Goal: Task Accomplishment & Management: Complete application form

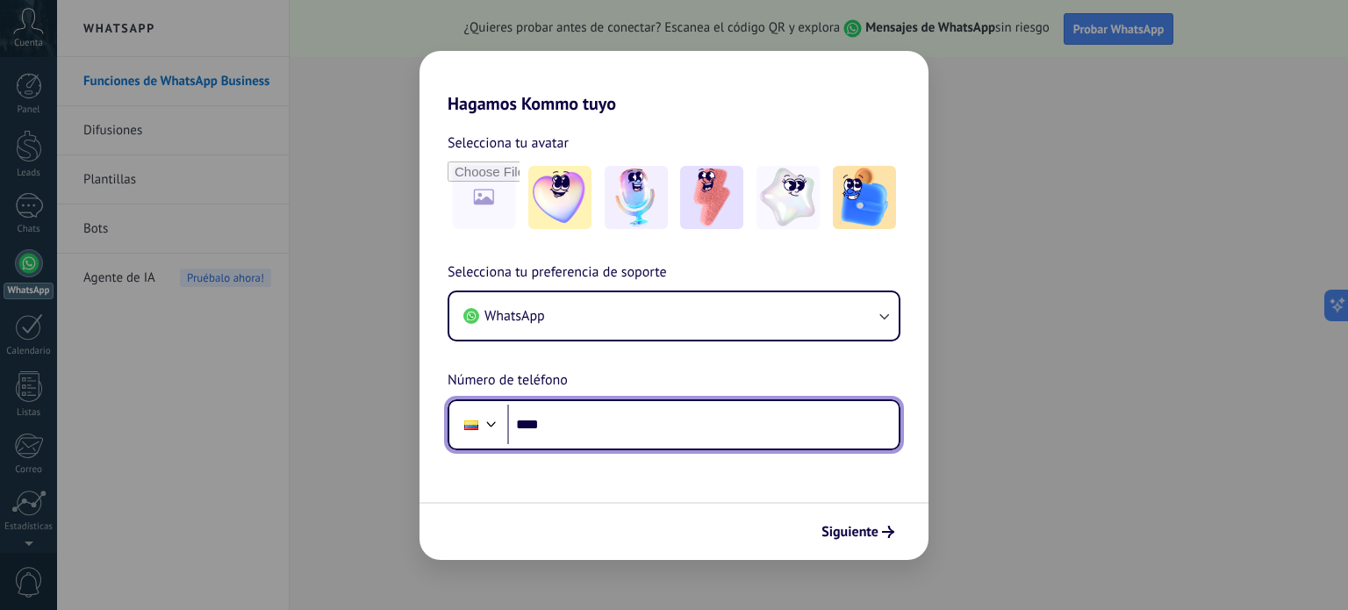
click at [638, 441] on input "****" at bounding box center [702, 425] width 391 height 40
type input "**********"
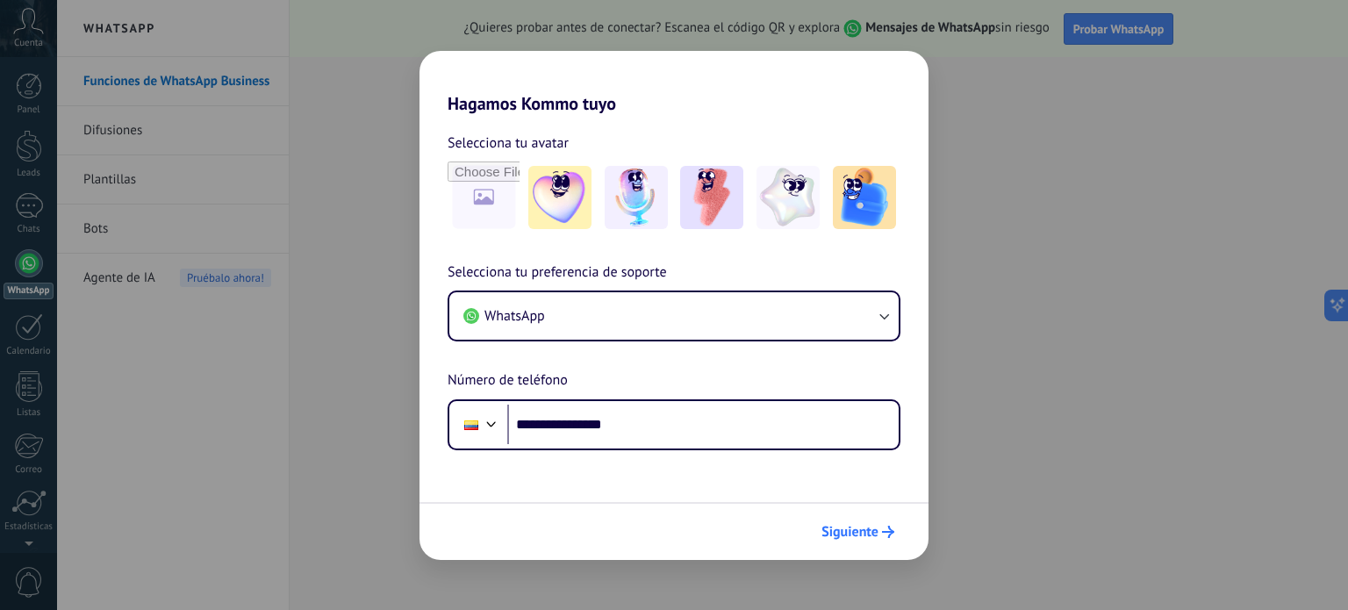
click at [876, 526] on span "Siguiente" at bounding box center [850, 532] width 57 height 12
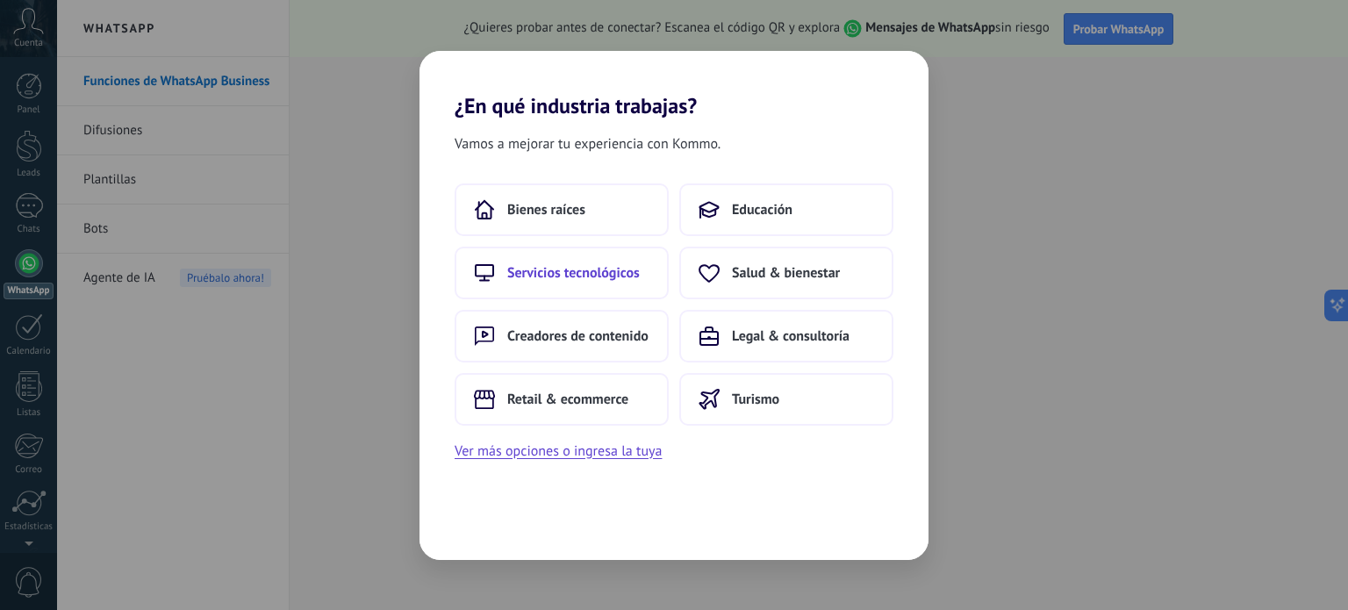
click at [587, 274] on span "Servicios tecnológicos" at bounding box center [573, 273] width 133 height 18
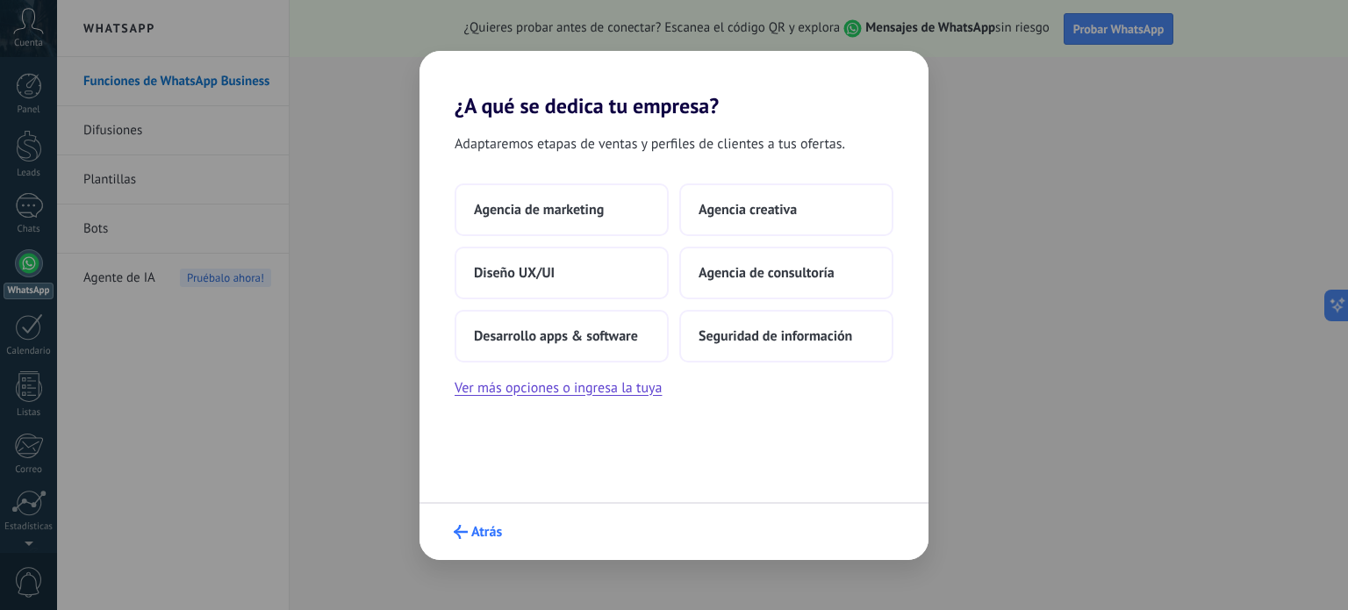
click at [485, 526] on span "Atrás" at bounding box center [486, 532] width 31 height 12
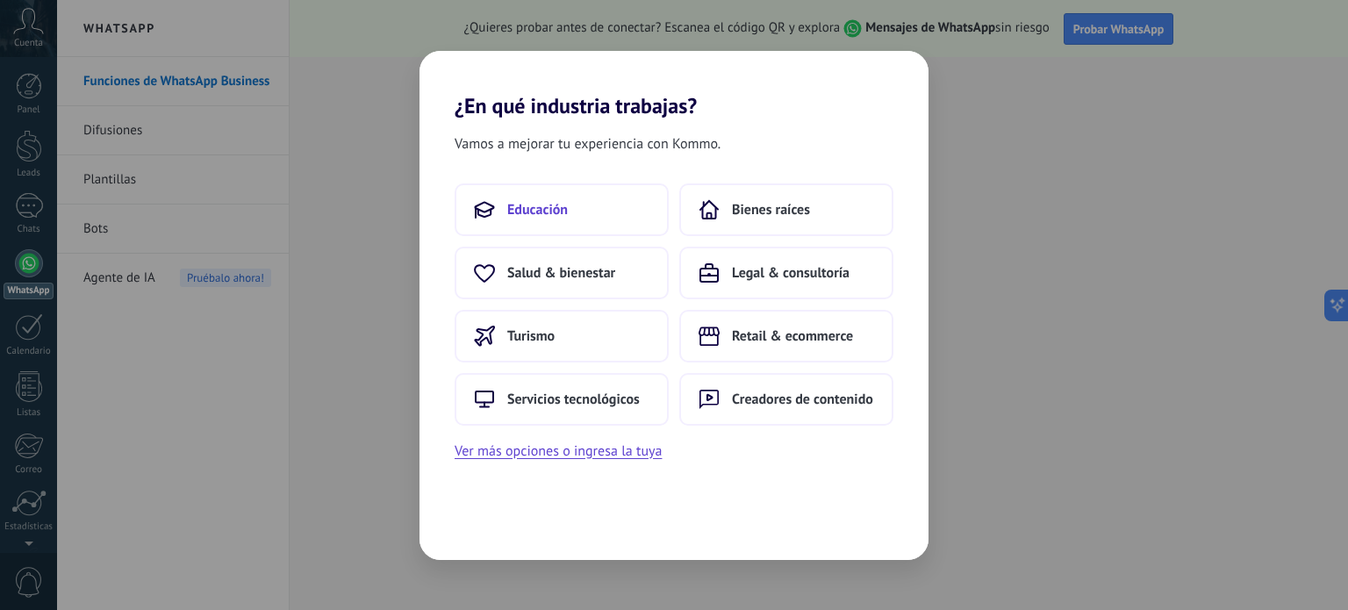
click at [549, 192] on button "Educación" at bounding box center [562, 209] width 214 height 53
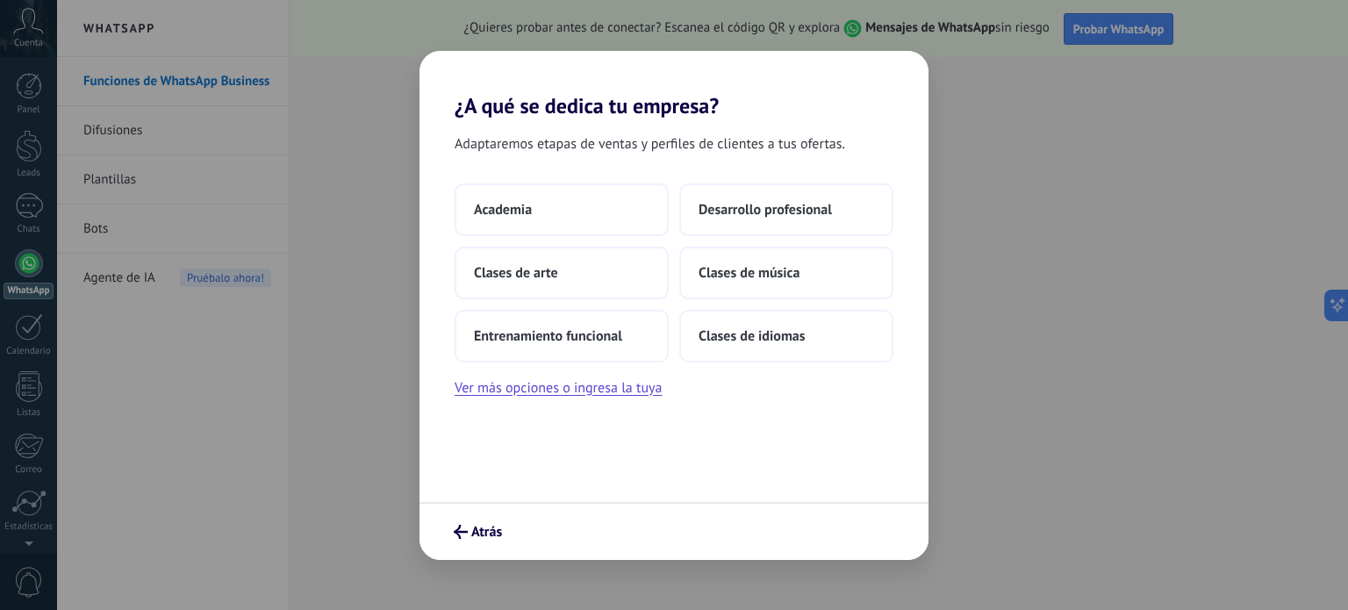
click at [549, 192] on button "Academia" at bounding box center [562, 209] width 214 height 53
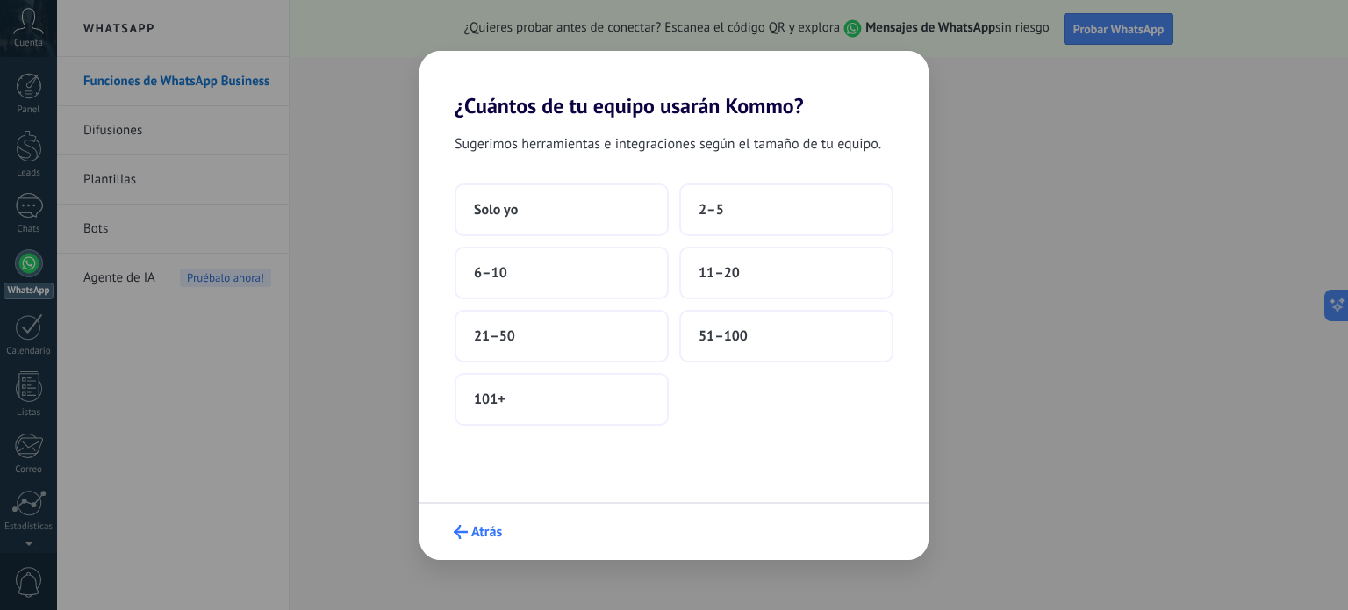
click at [494, 522] on button "Atrás" at bounding box center [478, 532] width 64 height 30
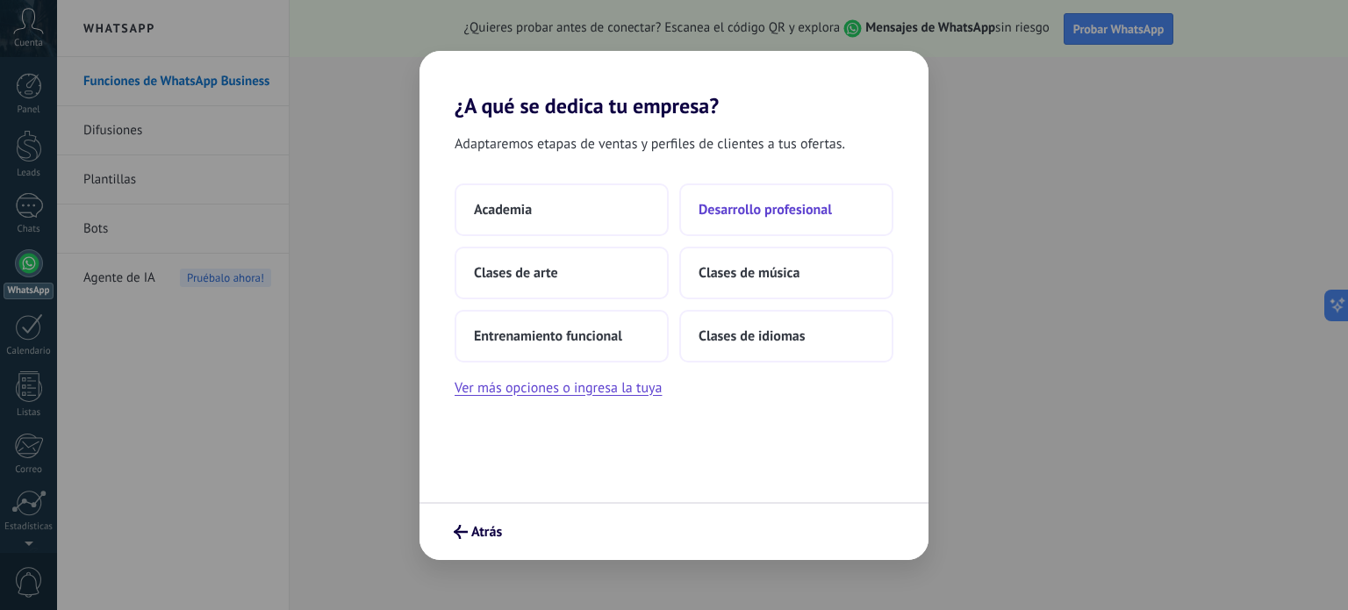
click at [739, 210] on span "Desarrollo profesional" at bounding box center [765, 210] width 133 height 18
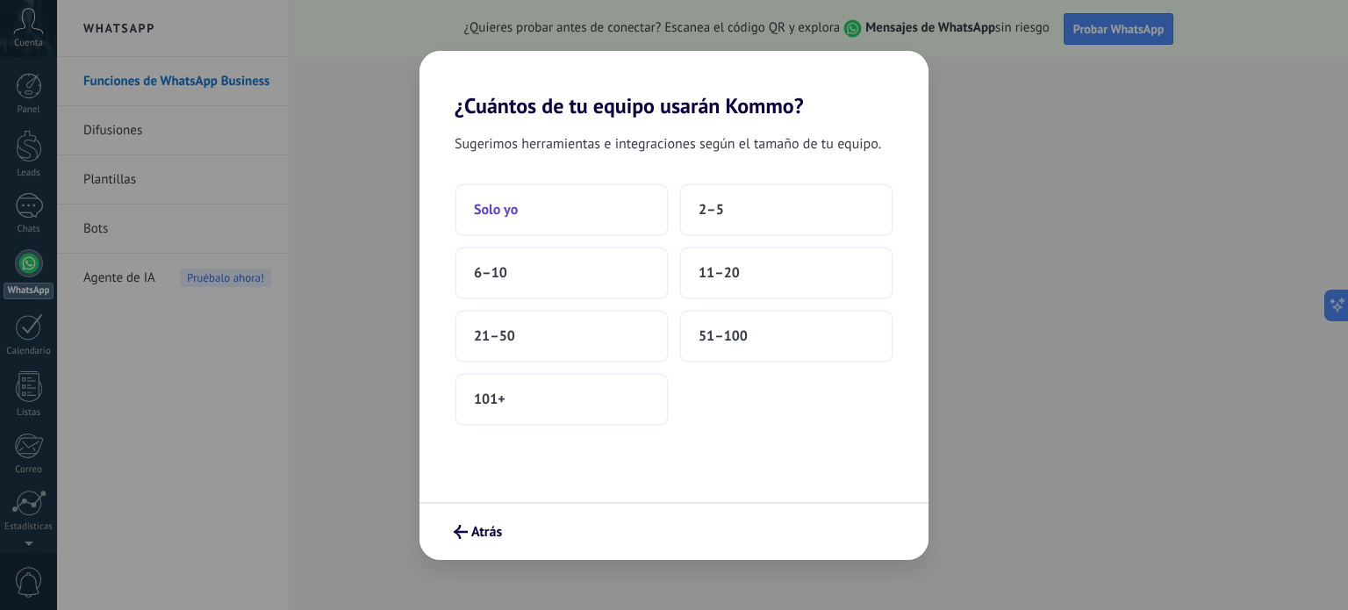
click at [506, 206] on span "Solo yo" at bounding box center [496, 210] width 44 height 18
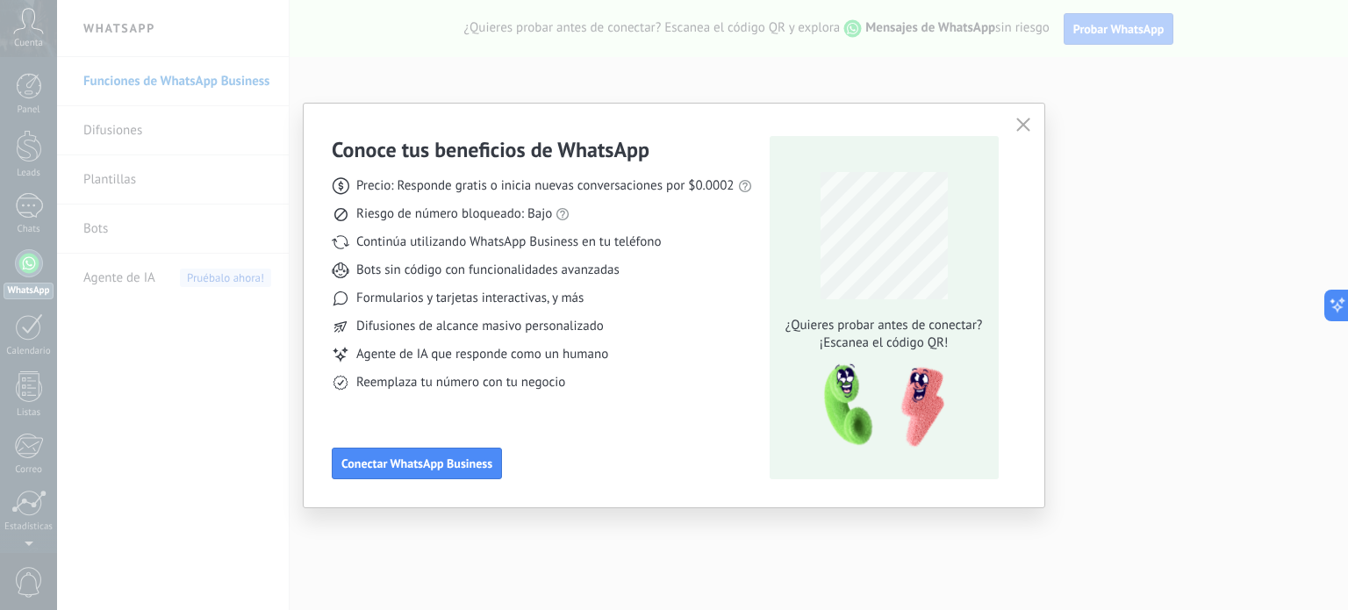
click at [1022, 133] on button "button" at bounding box center [1023, 125] width 23 height 25
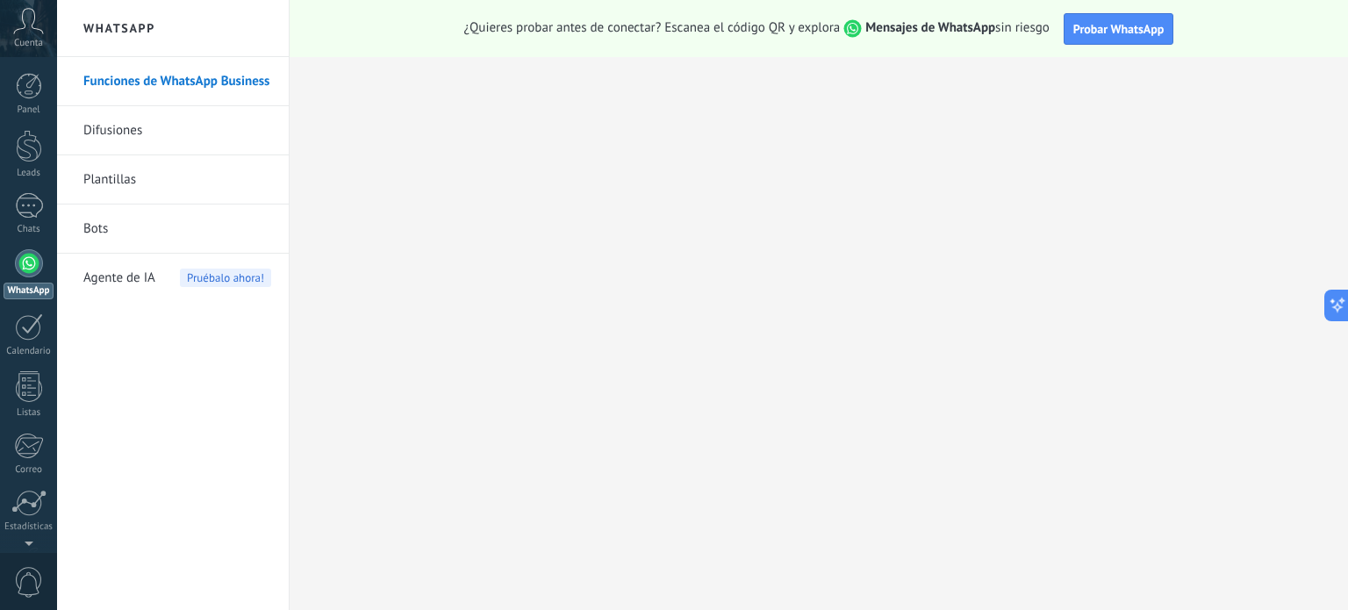
scroll to position [119, 0]
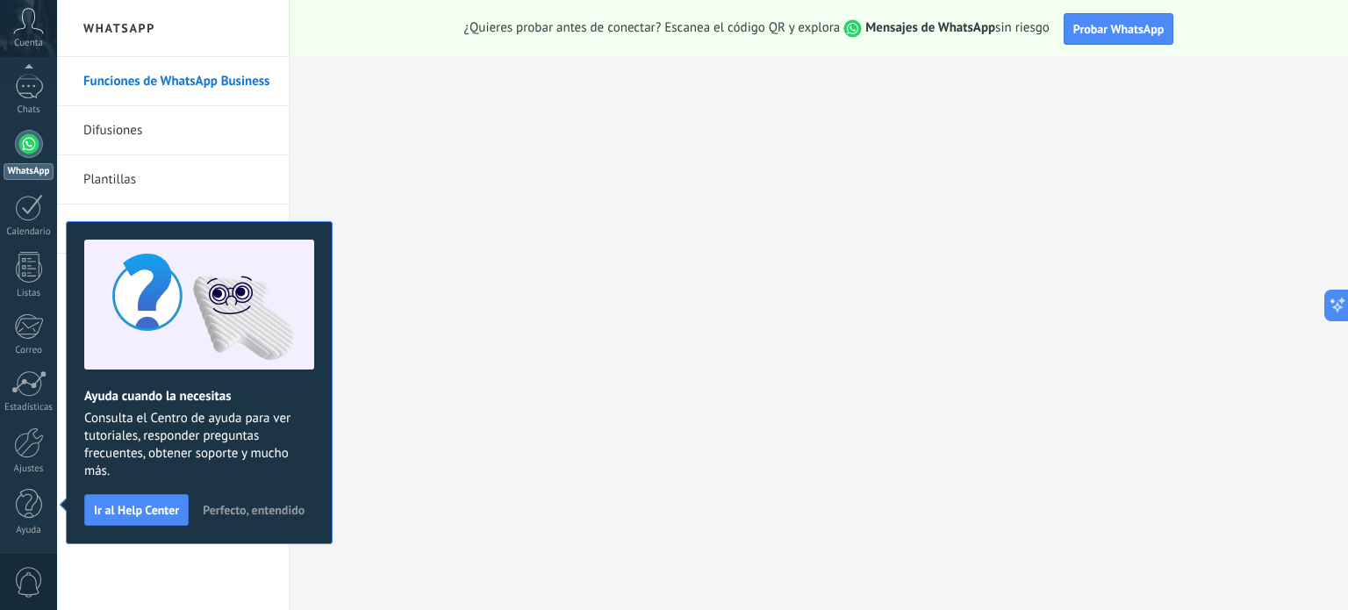
click at [240, 513] on span "Perfecto, entendido" at bounding box center [254, 510] width 102 height 12
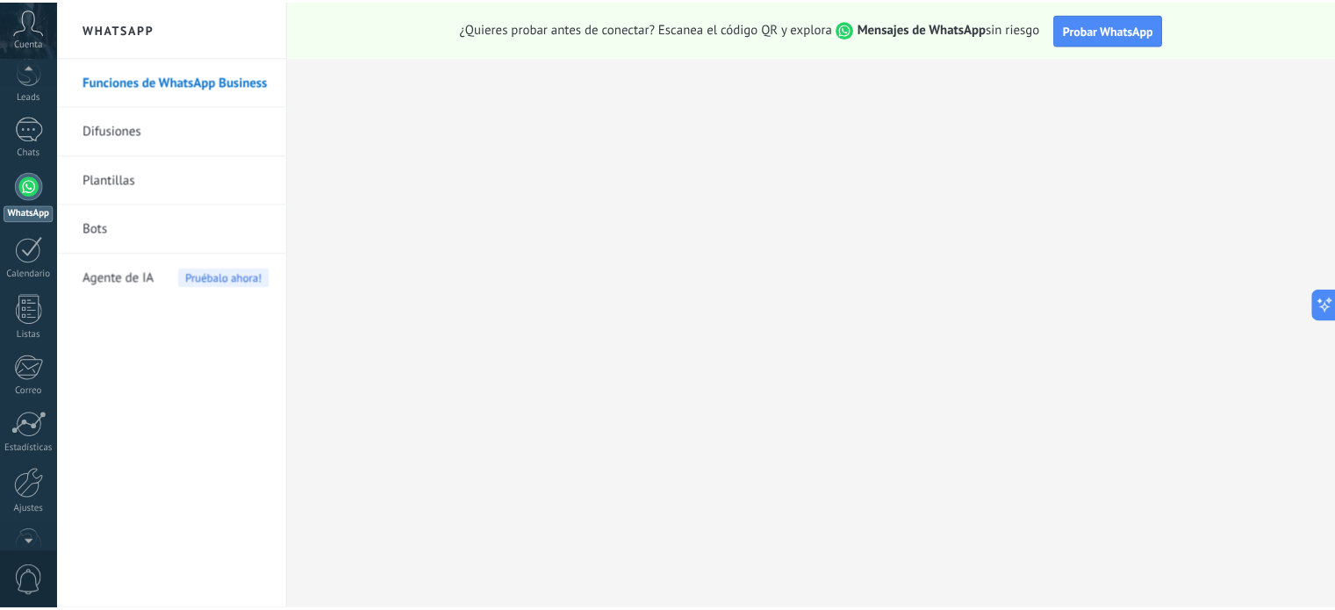
scroll to position [0, 0]
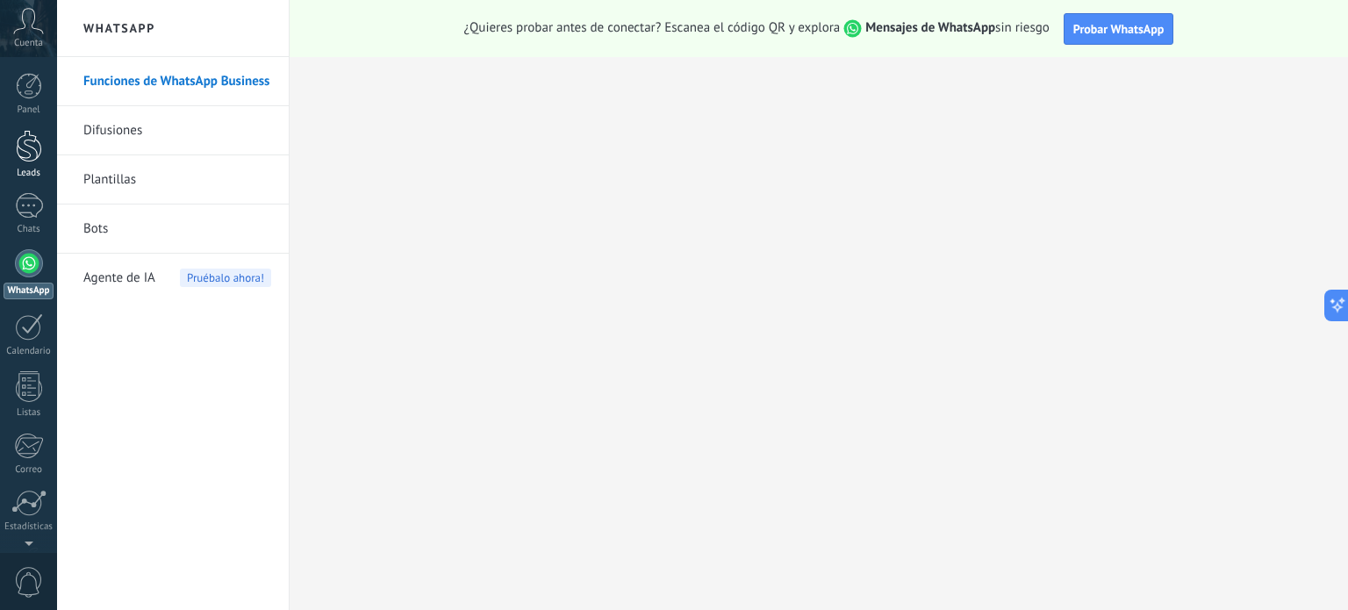
click at [31, 176] on div "Leads" at bounding box center [29, 173] width 51 height 11
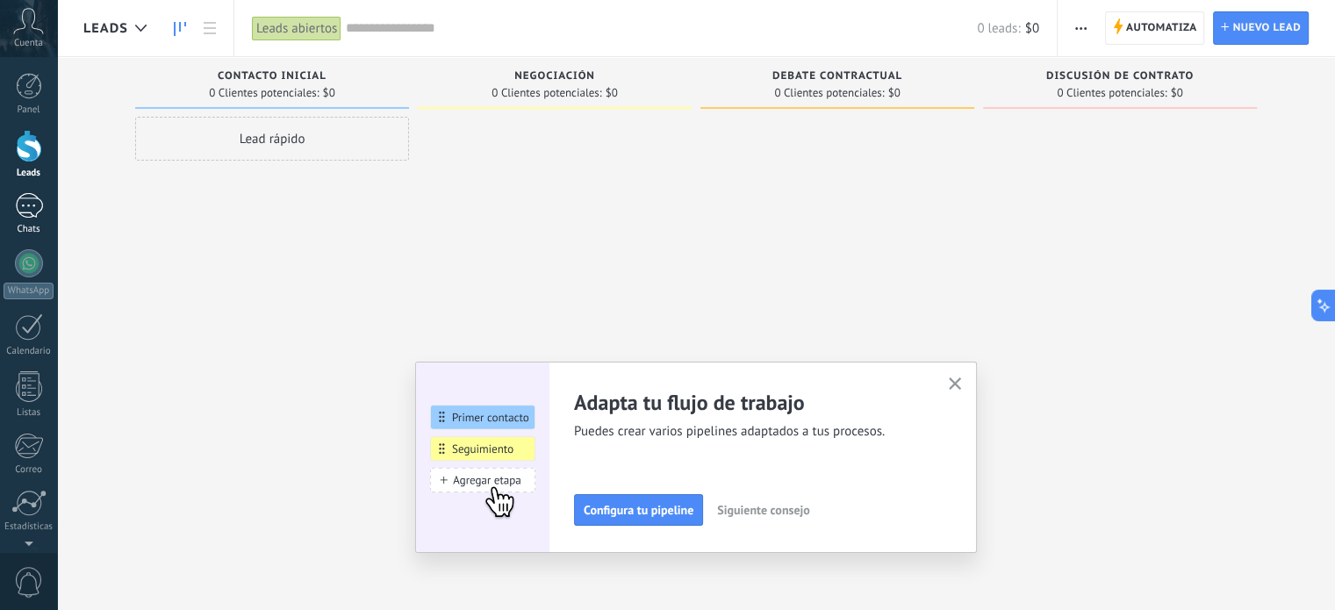
click at [33, 196] on div at bounding box center [29, 205] width 28 height 25
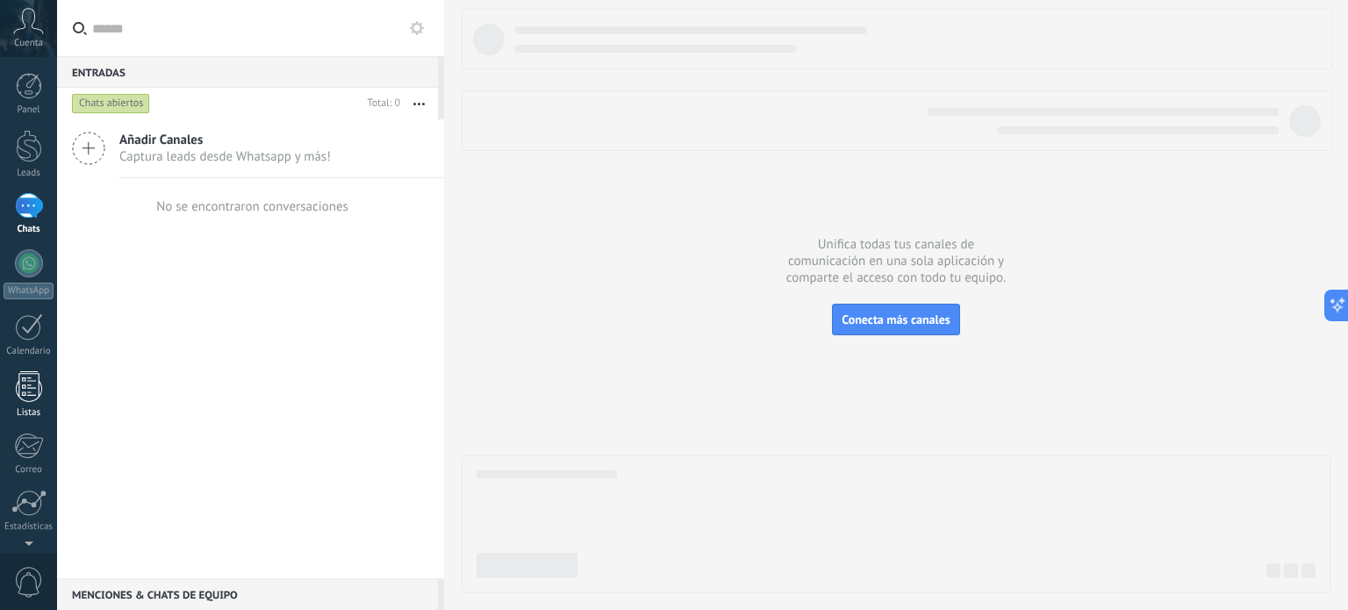
click at [29, 382] on div at bounding box center [29, 386] width 26 height 31
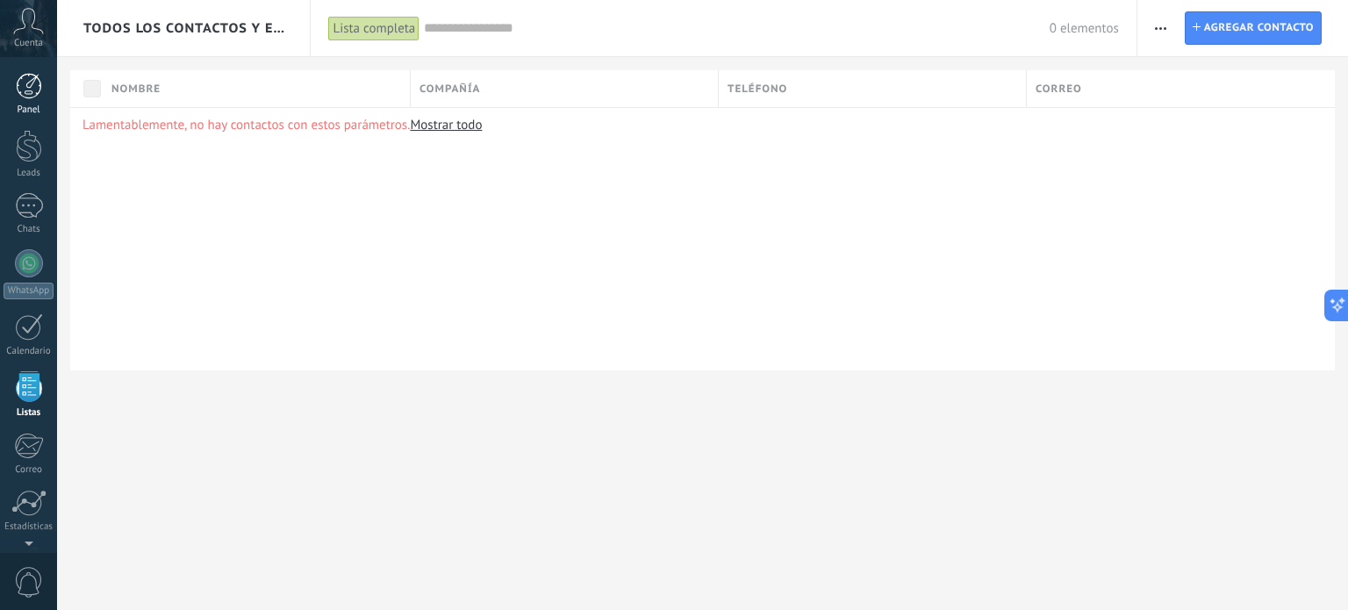
click at [27, 81] on div at bounding box center [29, 86] width 26 height 26
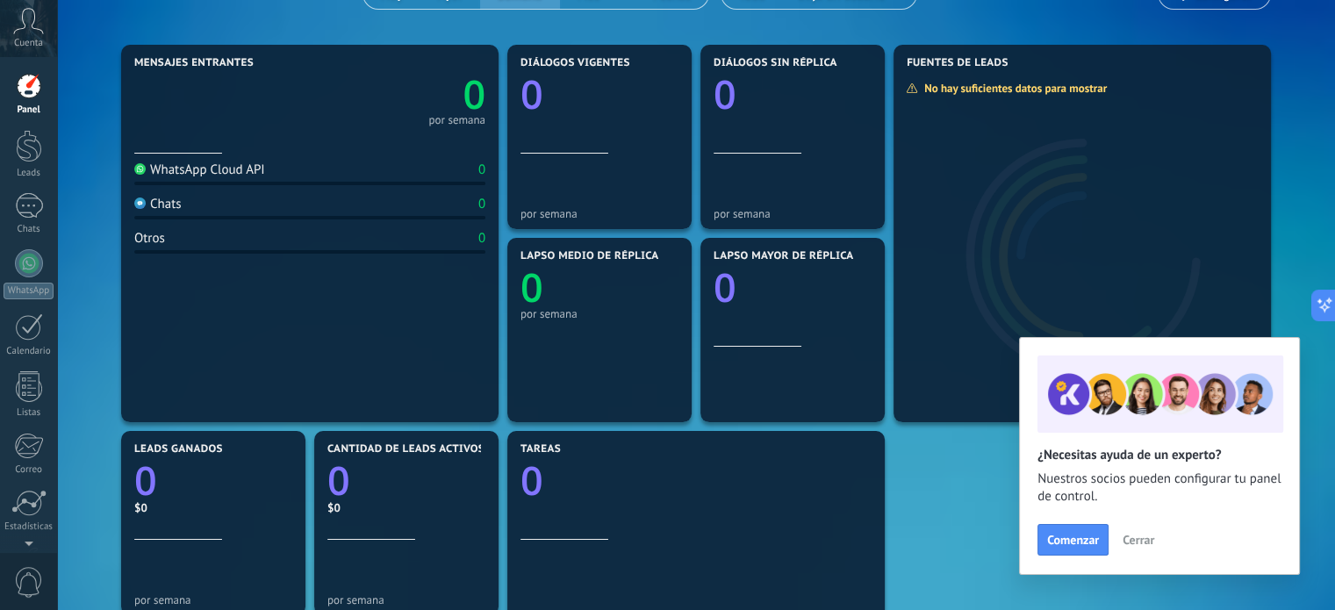
scroll to position [183, 0]
click at [7, 162] on link "Leads" at bounding box center [28, 154] width 57 height 49
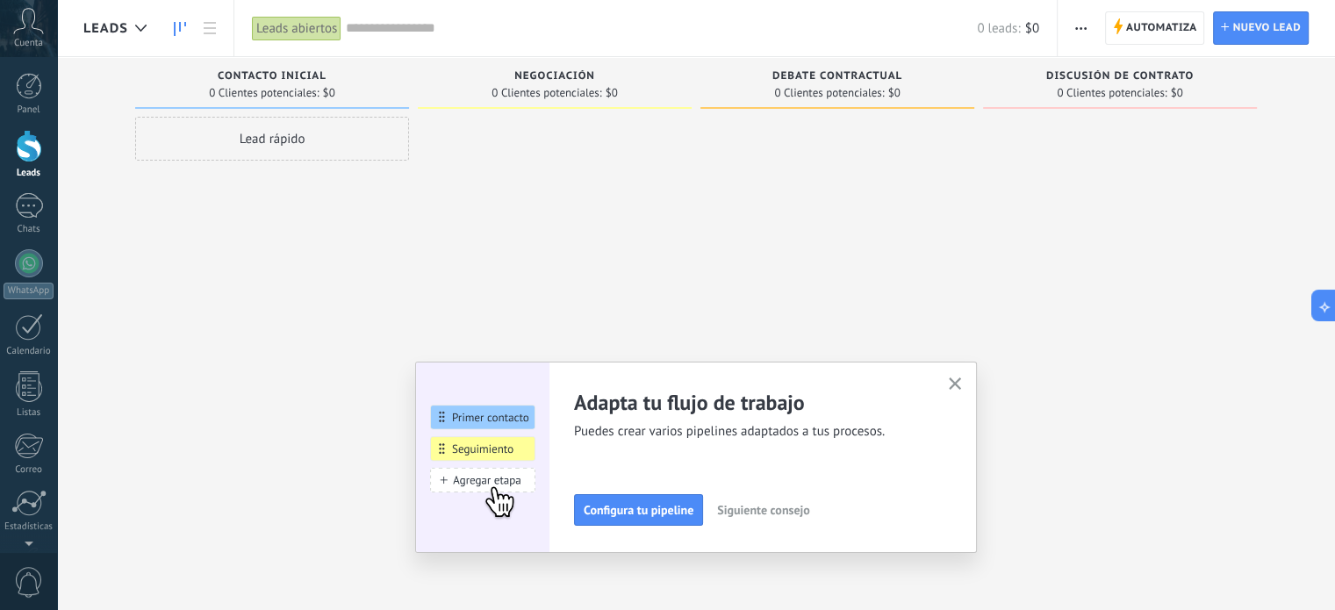
click at [962, 380] on icon "button" at bounding box center [955, 383] width 13 height 13
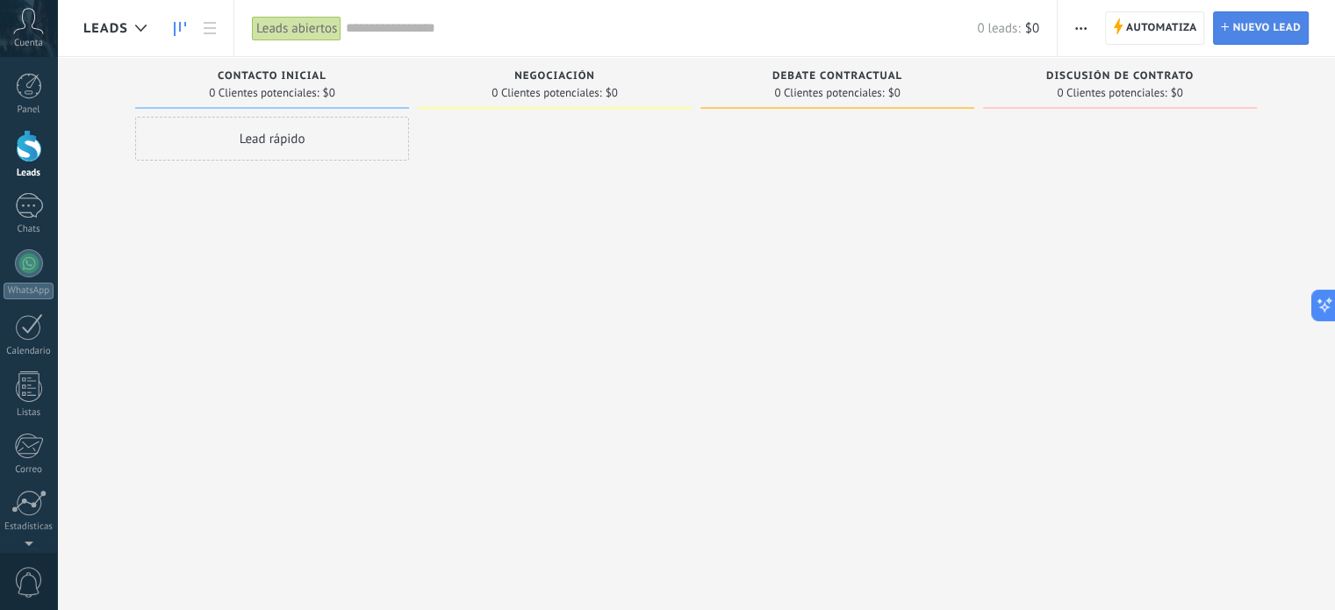
click at [1268, 21] on span "Nuevo lead" at bounding box center [1266, 28] width 68 height 32
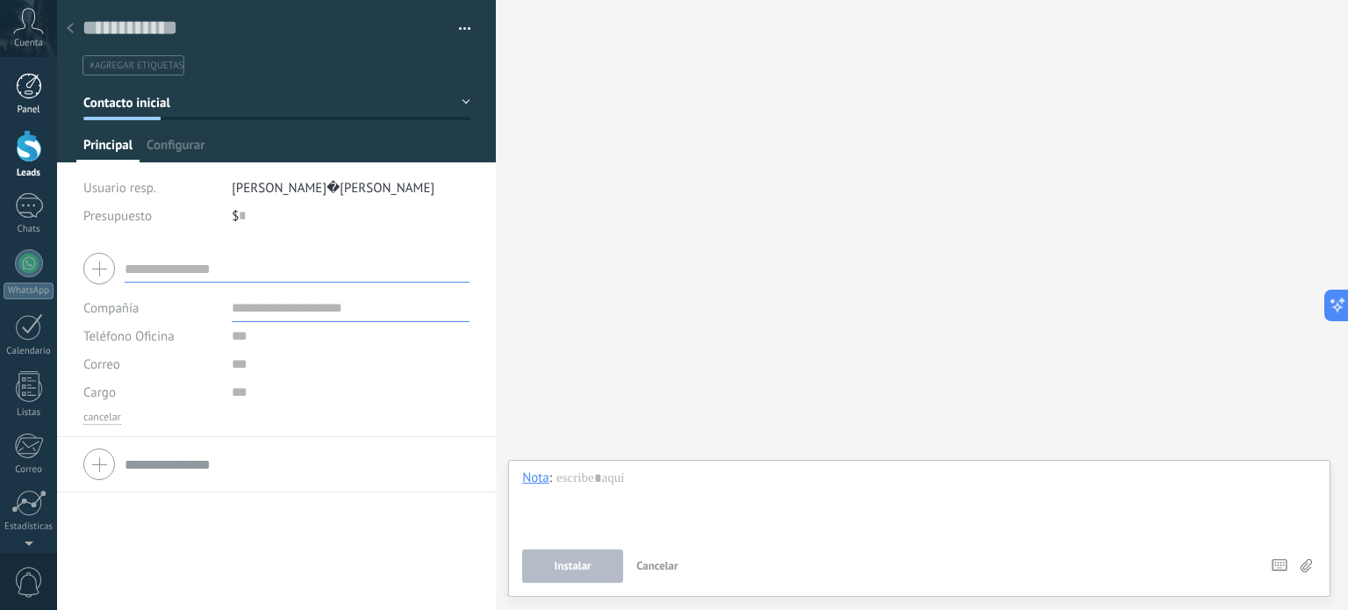
click at [27, 89] on div at bounding box center [29, 86] width 26 height 26
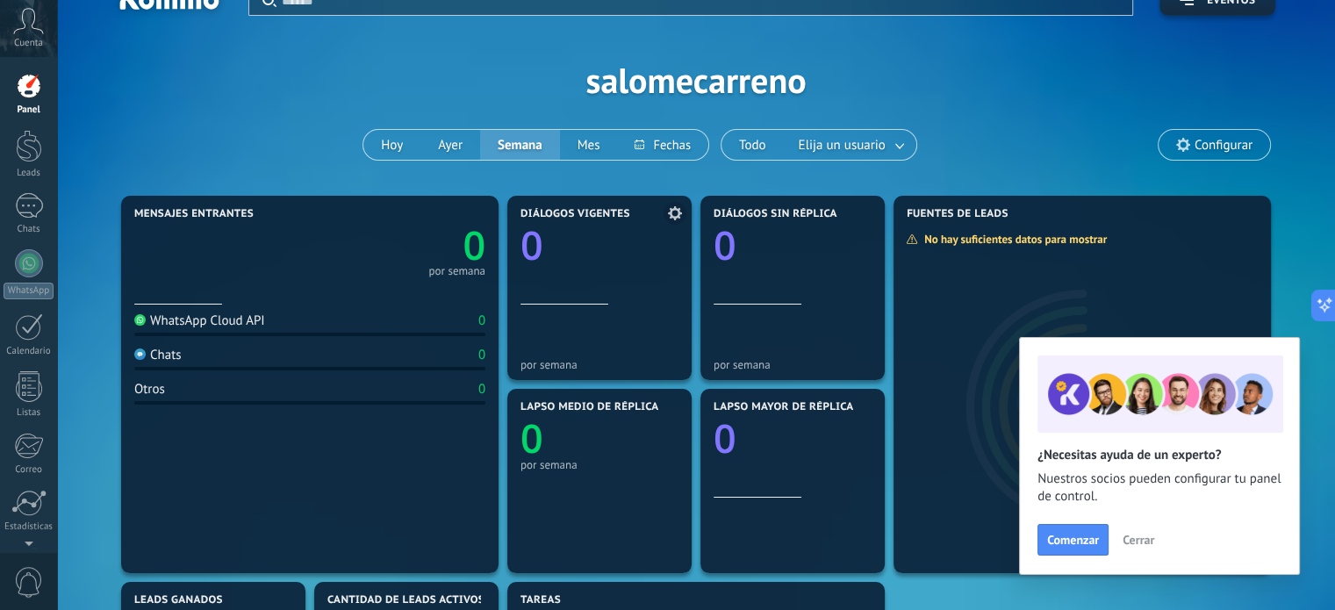
scroll to position [31, 0]
click at [1074, 528] on button "Comenzar" at bounding box center [1072, 540] width 71 height 32
